Goal: Information Seeking & Learning: Learn about a topic

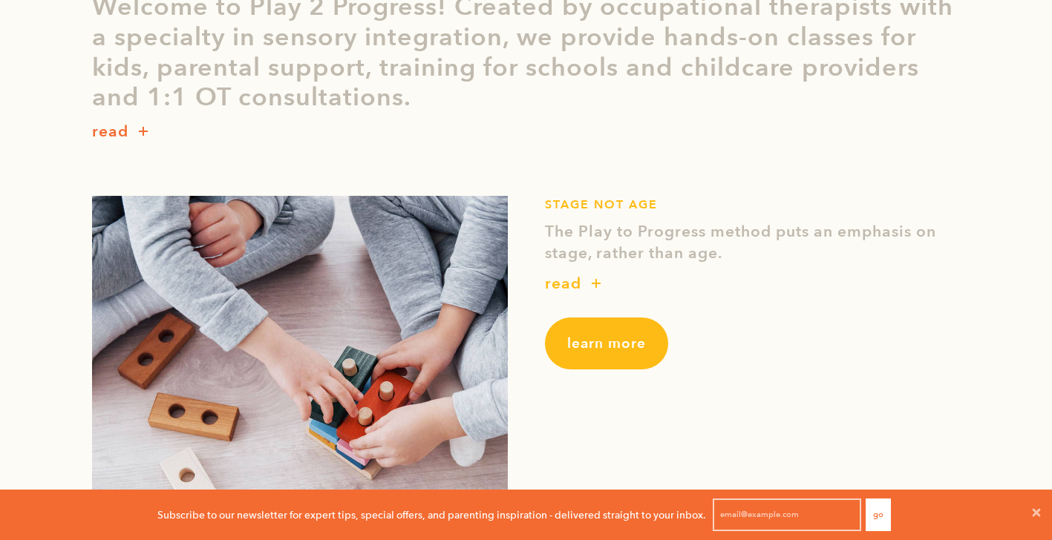
scroll to position [441, 0]
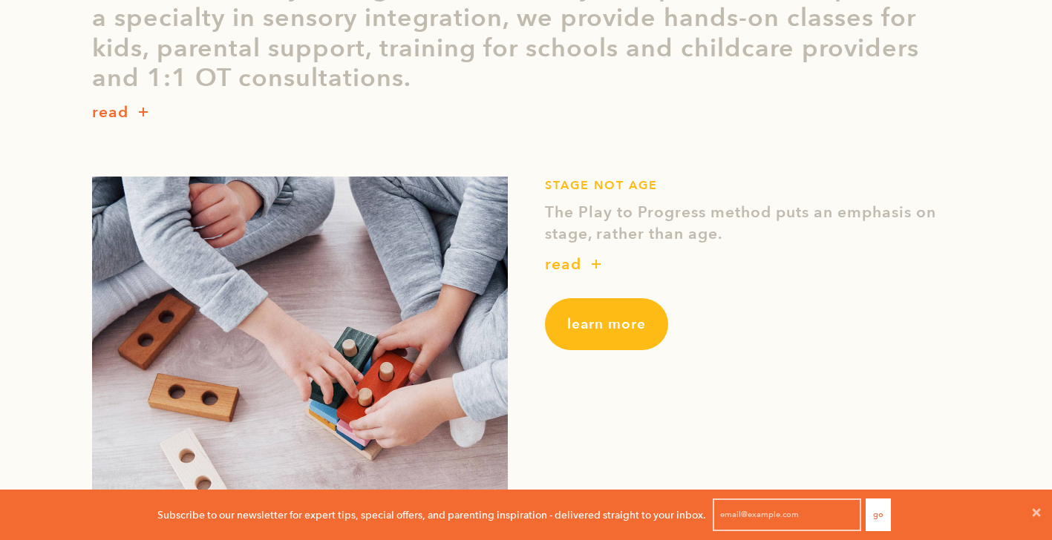
click at [588, 266] on button "button" at bounding box center [596, 265] width 30 height 20
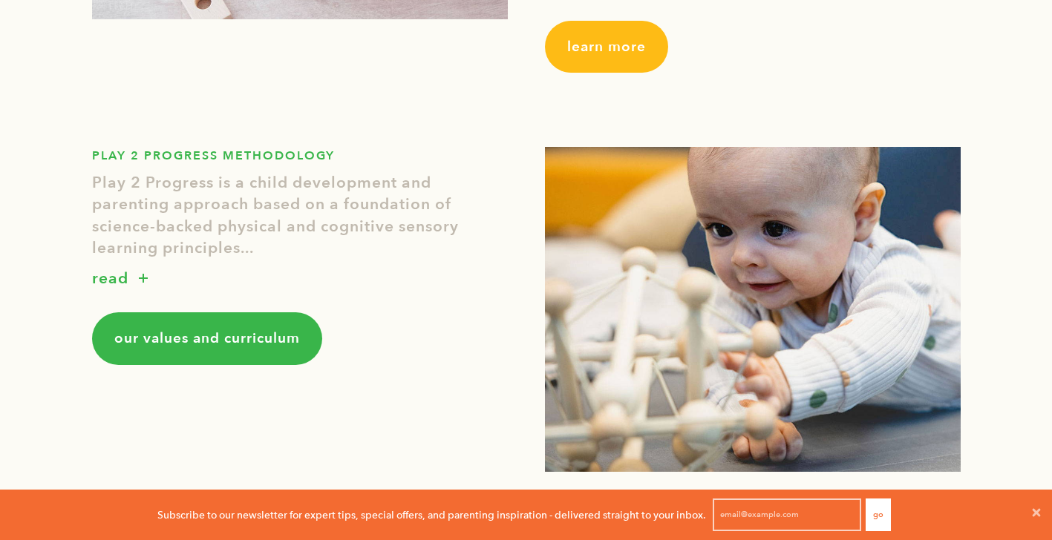
scroll to position [1248, 0]
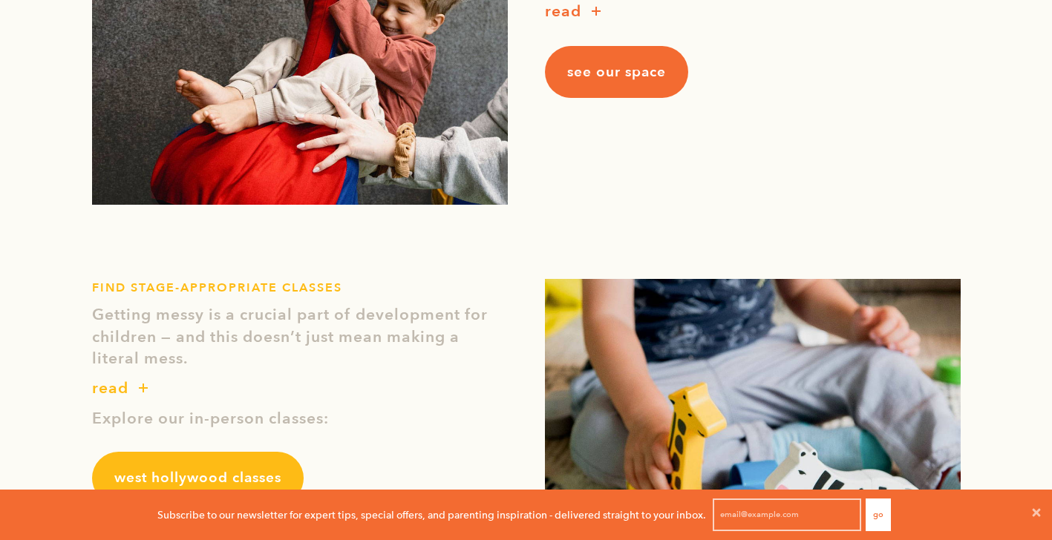
scroll to position [1788, 0]
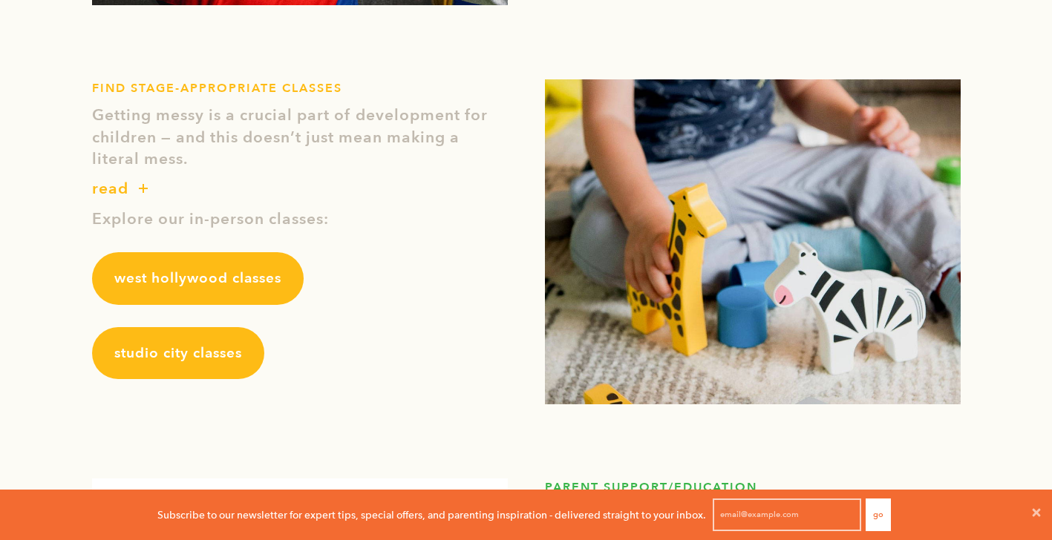
click at [126, 183] on p "read" at bounding box center [110, 189] width 36 height 24
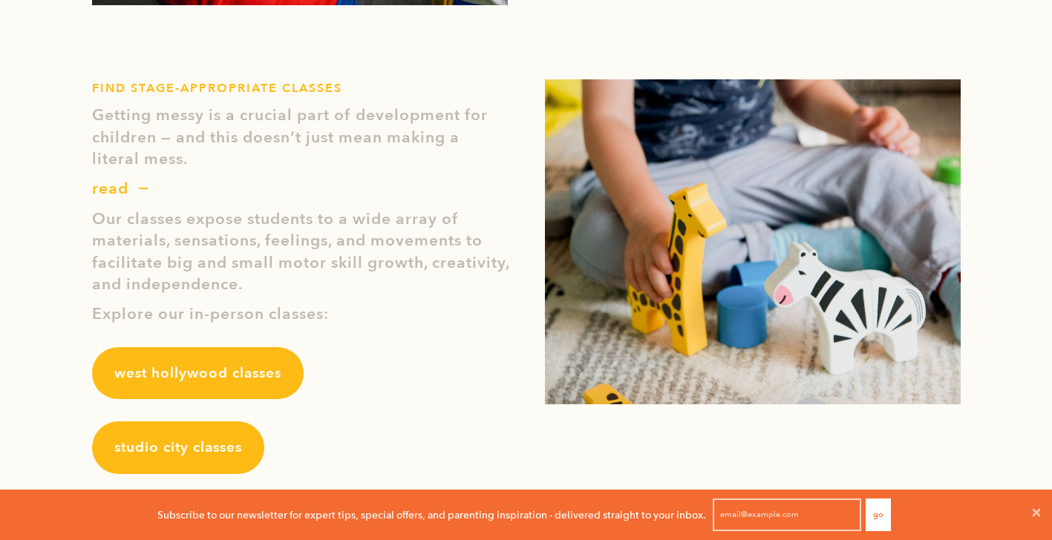
click at [222, 379] on span "west hollywood classes" at bounding box center [197, 373] width 167 height 19
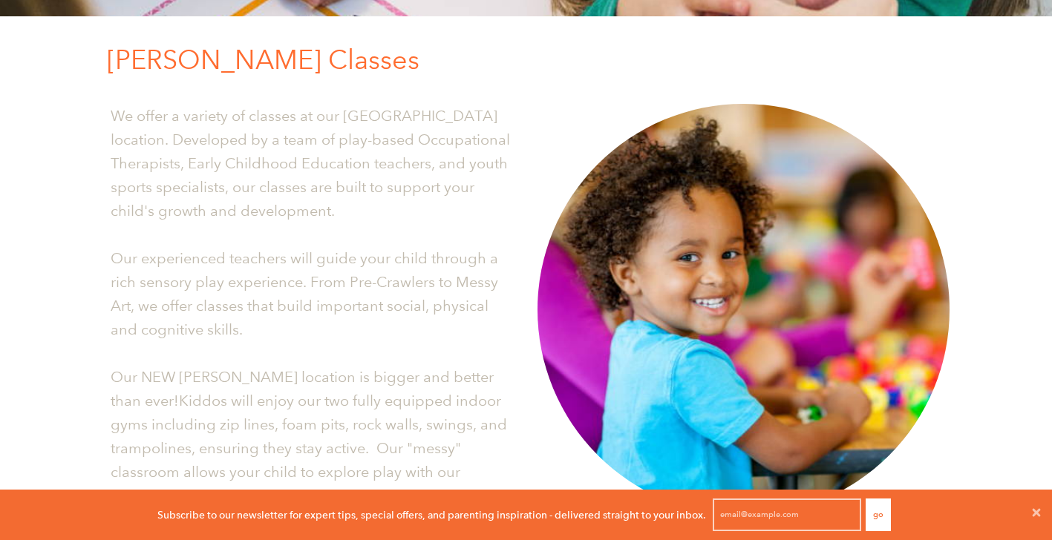
scroll to position [647, 0]
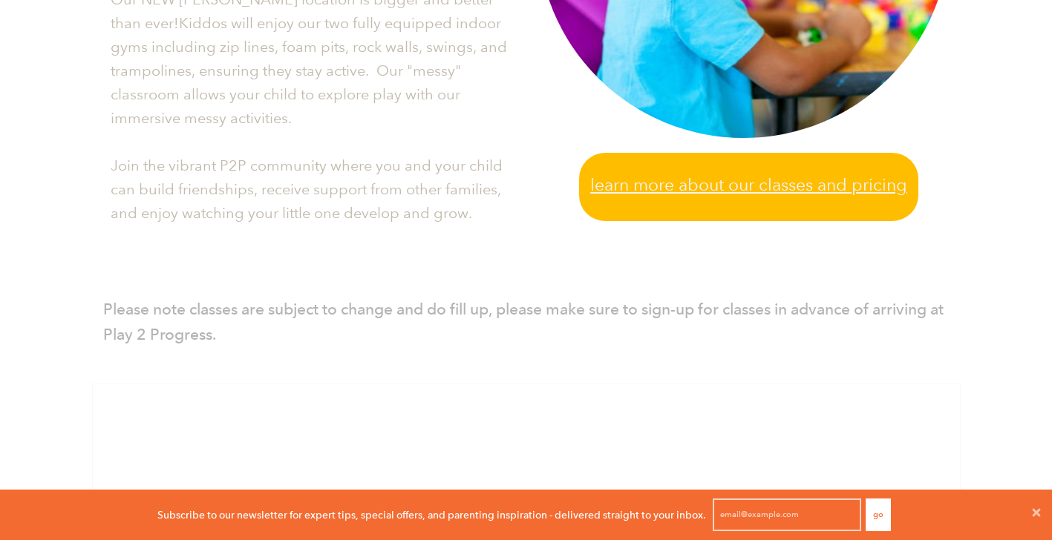
click at [713, 185] on span "Learn more about our classes and pricing" at bounding box center [748, 184] width 317 height 27
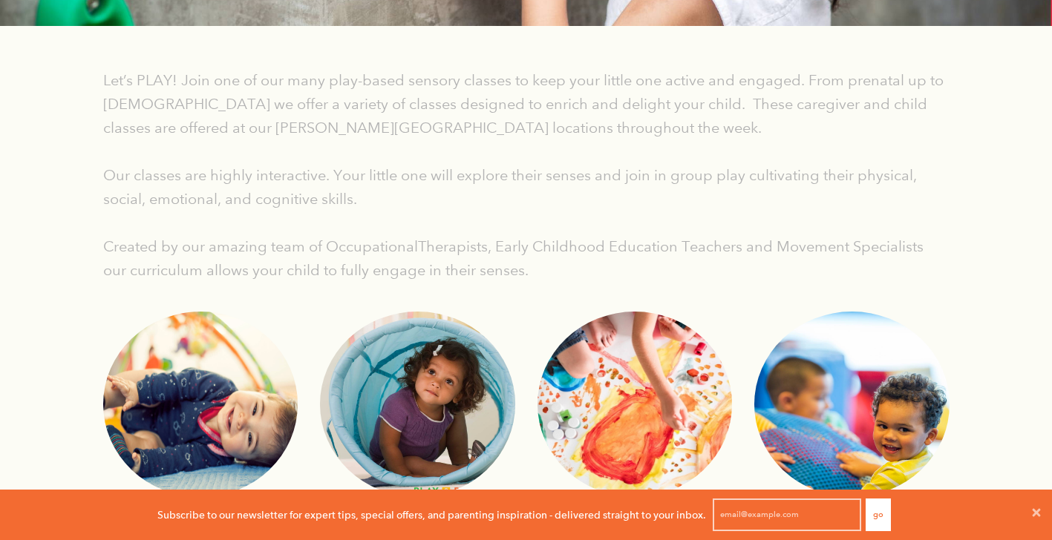
scroll to position [361, 0]
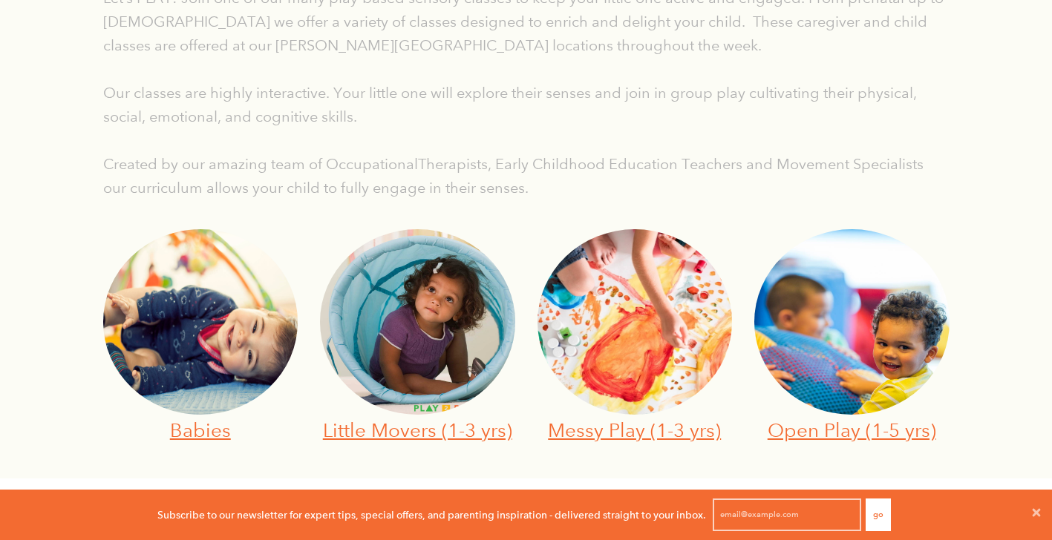
click at [147, 374] on img at bounding box center [200, 322] width 195 height 186
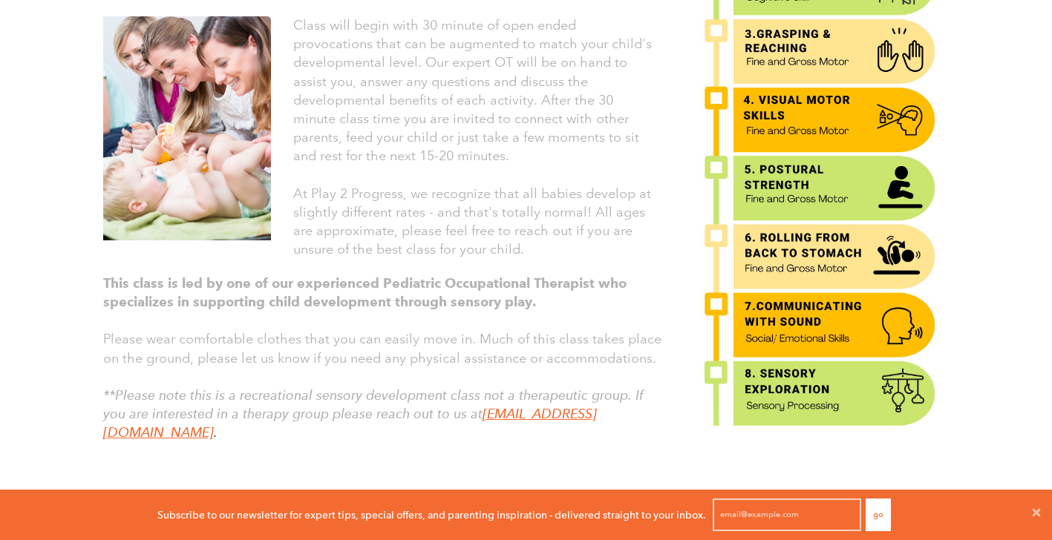
scroll to position [646, 0]
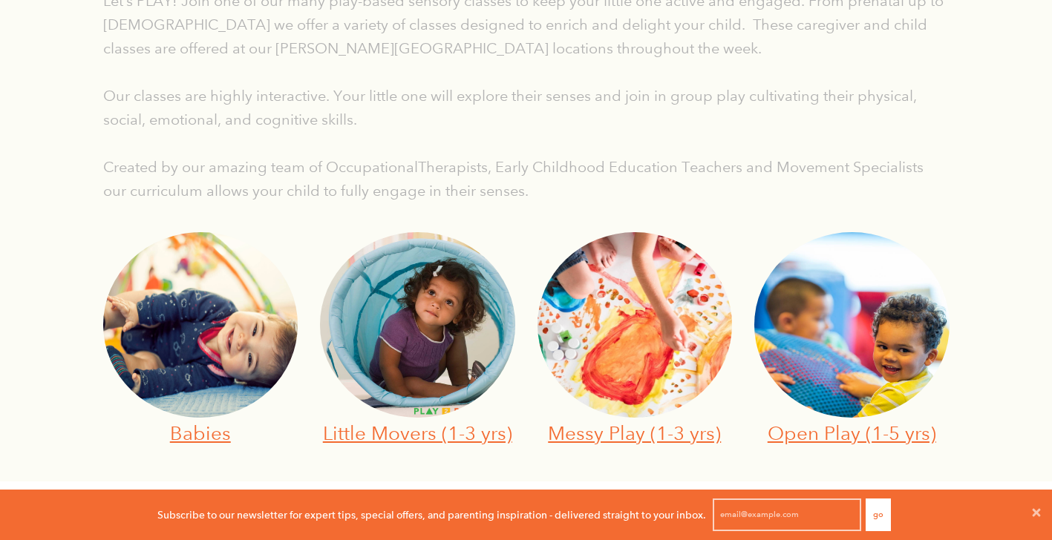
scroll to position [361, 0]
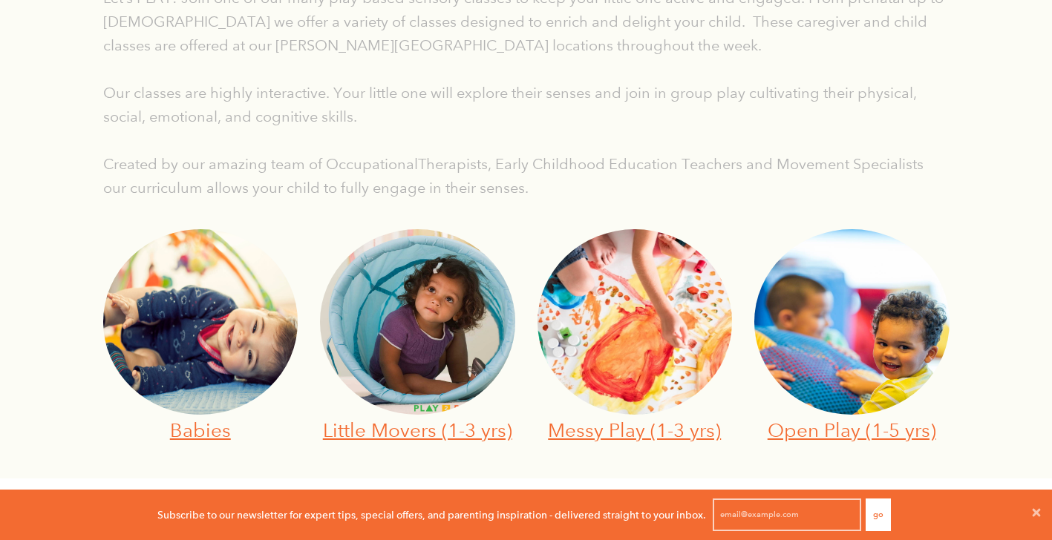
click at [402, 373] on img at bounding box center [417, 322] width 195 height 186
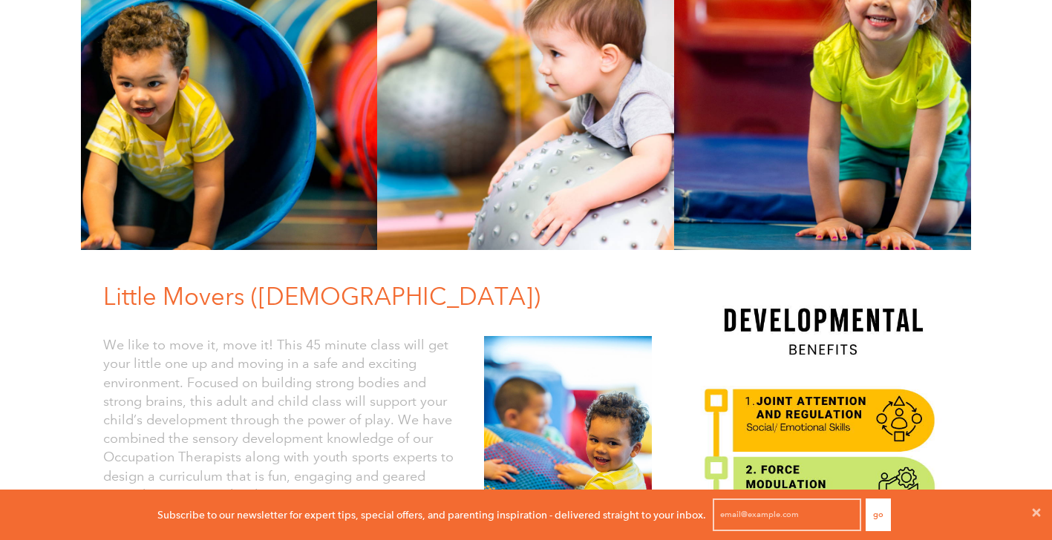
scroll to position [150, 0]
